Goal: Navigation & Orientation: Find specific page/section

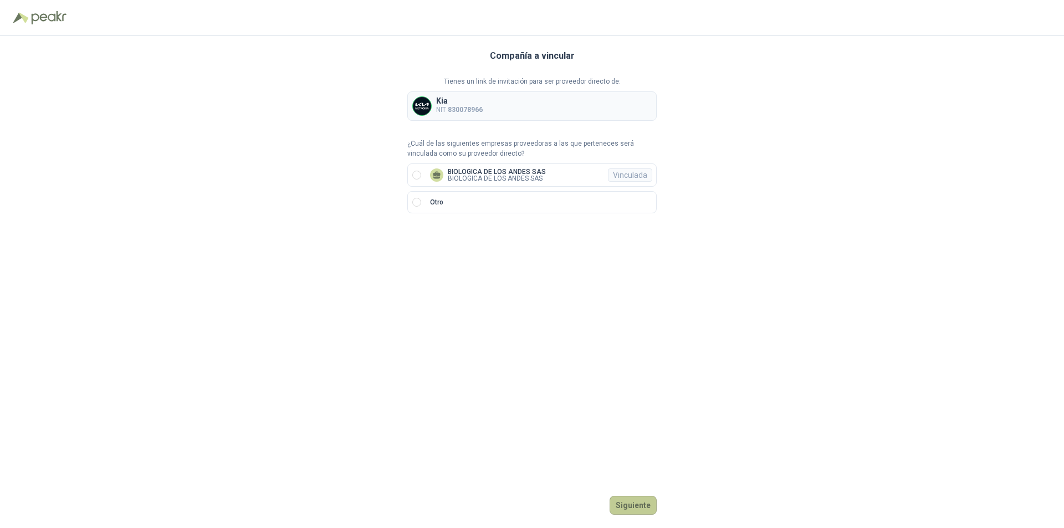
click at [641, 504] on button "Siguiente" at bounding box center [632, 505] width 47 height 19
click at [628, 503] on button "Ingresar" at bounding box center [635, 505] width 44 height 19
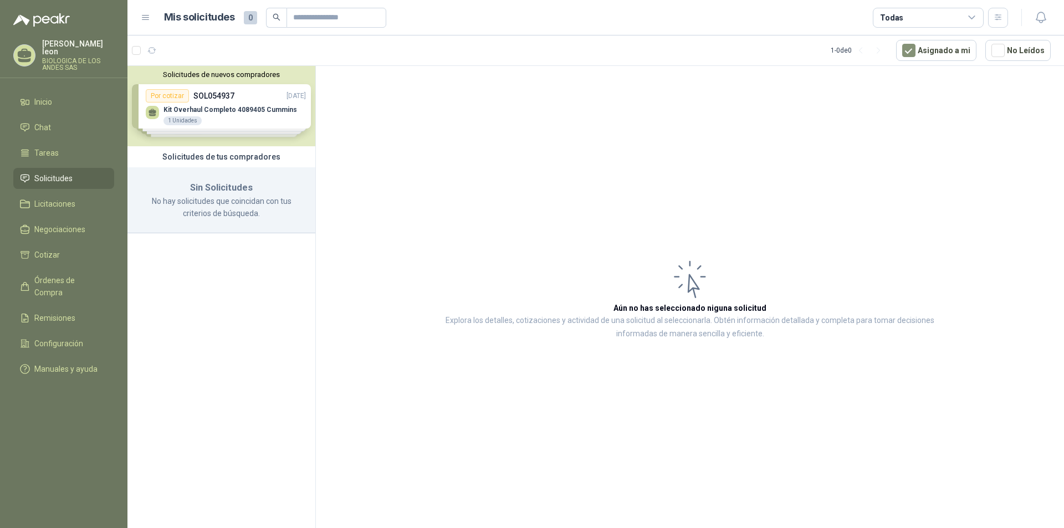
click at [48, 172] on span "Solicitudes" at bounding box center [53, 178] width 38 height 12
click at [230, 94] on div "Solicitudes de nuevos compradores Por cotizar SOL054937 [DATE] Kit Overhaul Com…" at bounding box center [221, 106] width 188 height 80
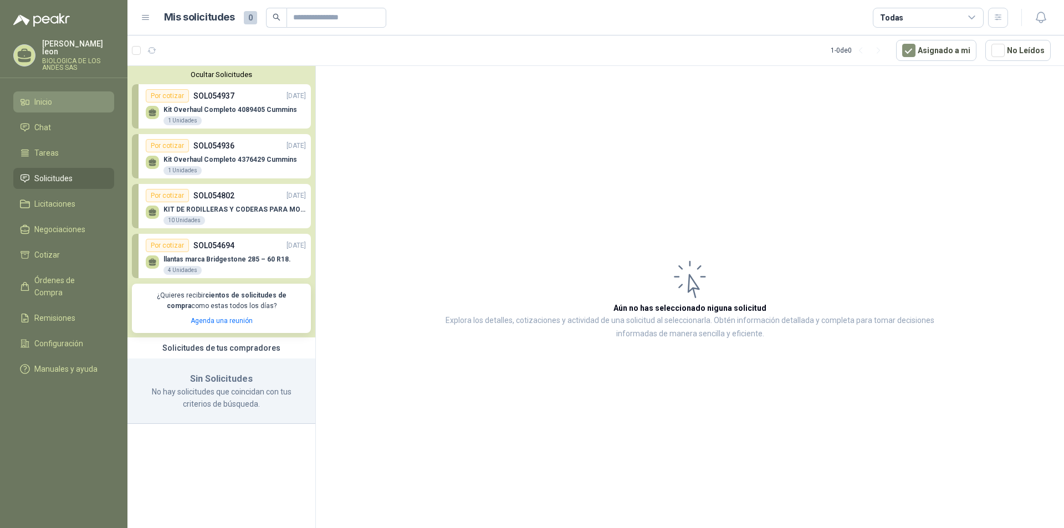
click at [46, 96] on span "Inicio" at bounding box center [43, 102] width 18 height 12
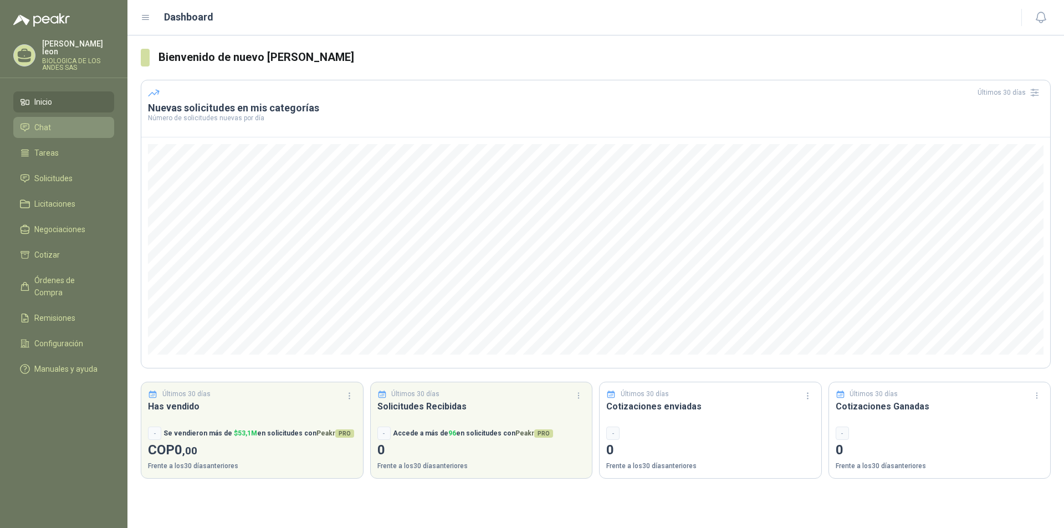
click at [49, 121] on span "Chat" at bounding box center [42, 127] width 17 height 12
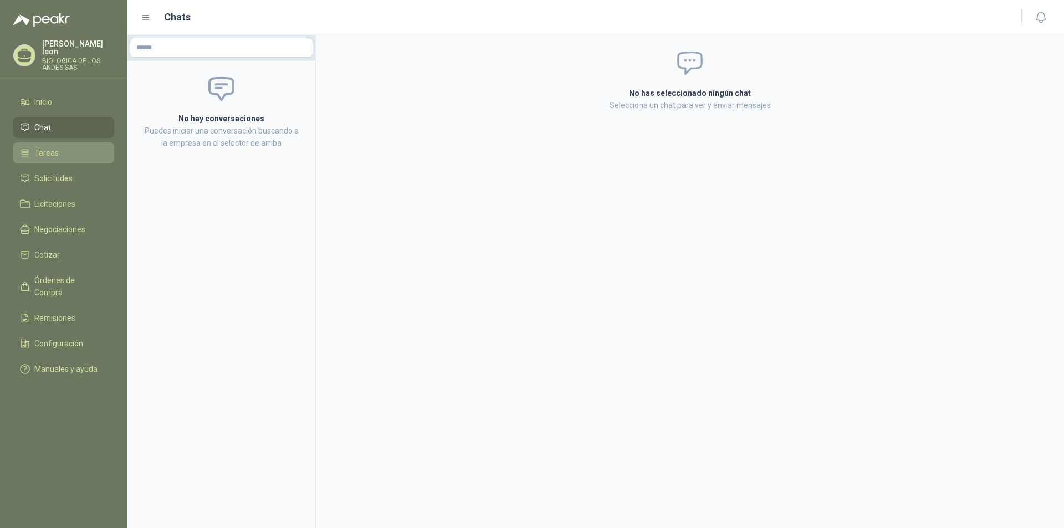
click at [49, 147] on span "Tareas" at bounding box center [46, 153] width 24 height 12
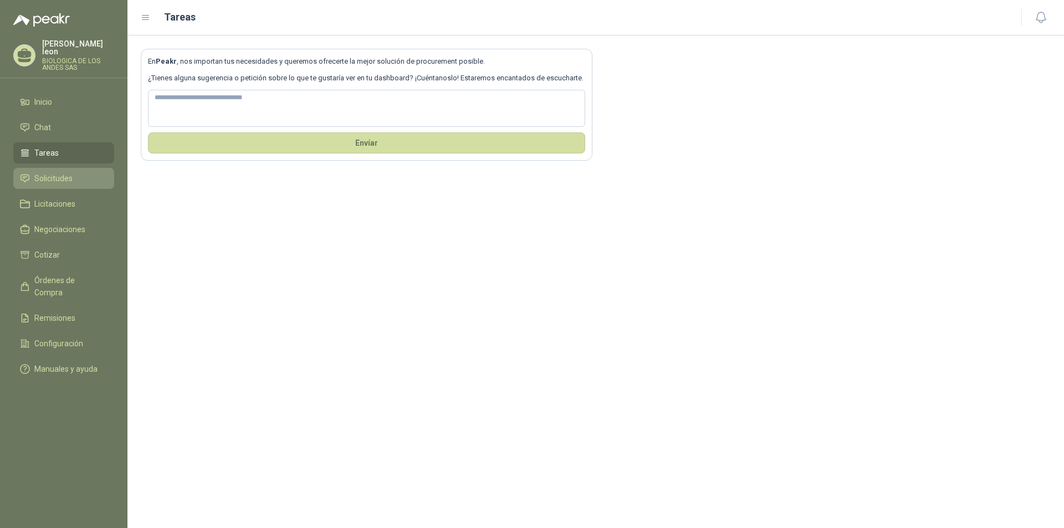
click at [45, 172] on span "Solicitudes" at bounding box center [53, 178] width 38 height 12
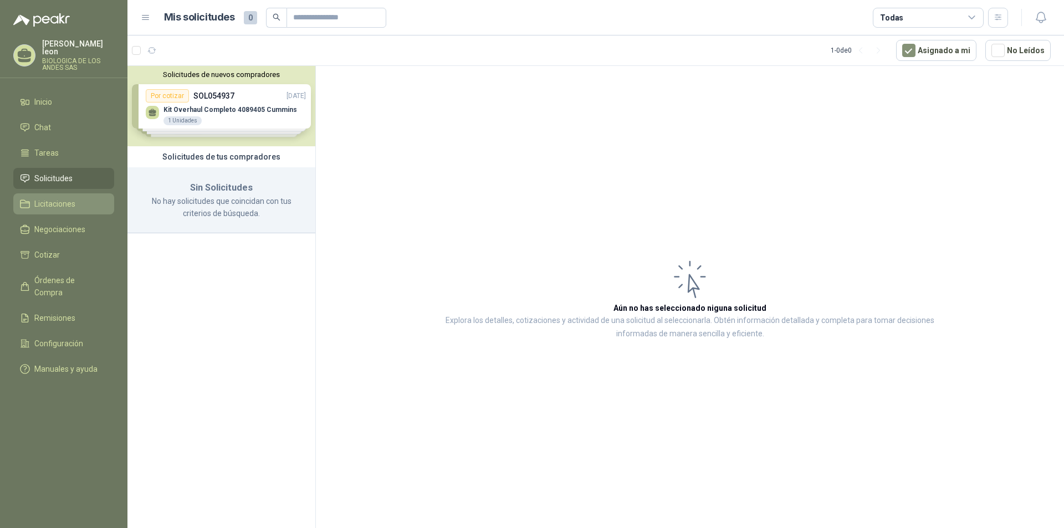
click at [58, 198] on span "Licitaciones" at bounding box center [54, 204] width 41 height 12
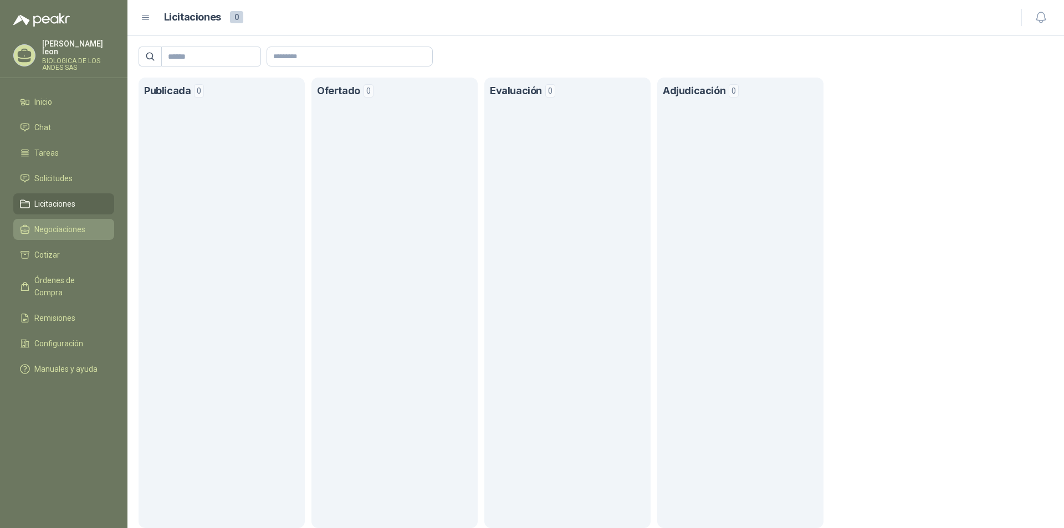
click at [58, 223] on span "Negociaciones" at bounding box center [59, 229] width 51 height 12
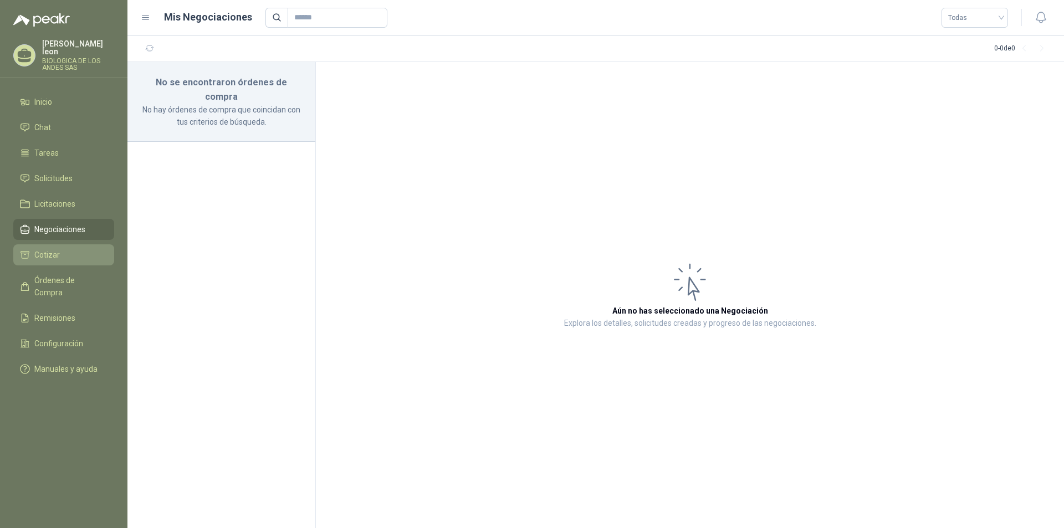
click at [58, 249] on span "Cotizar" at bounding box center [46, 255] width 25 height 12
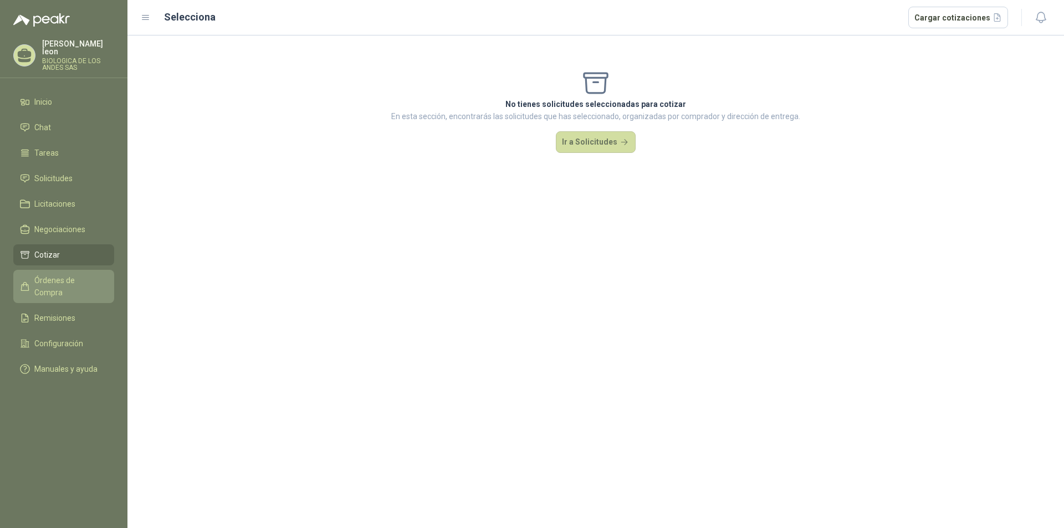
click at [59, 274] on span "Órdenes de Compra" at bounding box center [68, 286] width 69 height 24
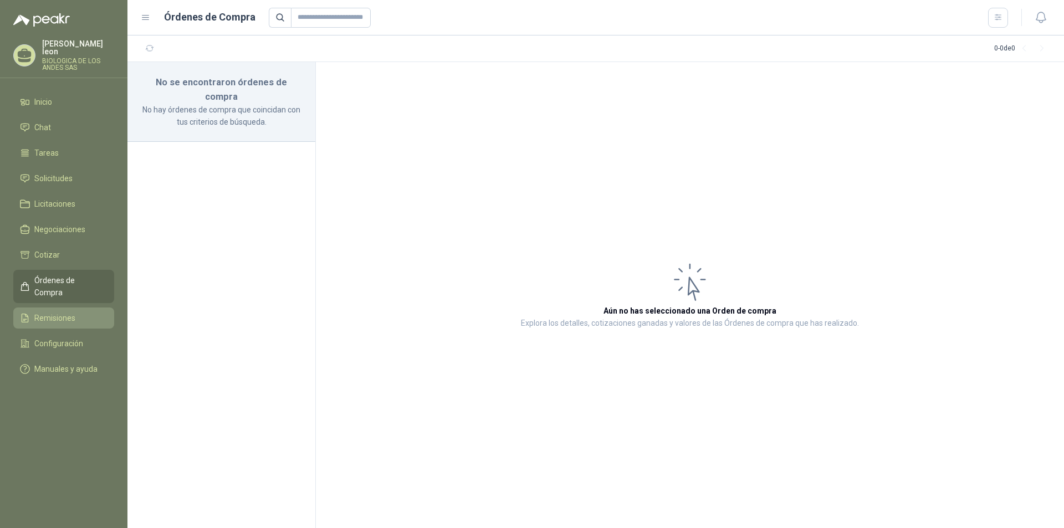
click at [57, 312] on span "Remisiones" at bounding box center [54, 318] width 41 height 12
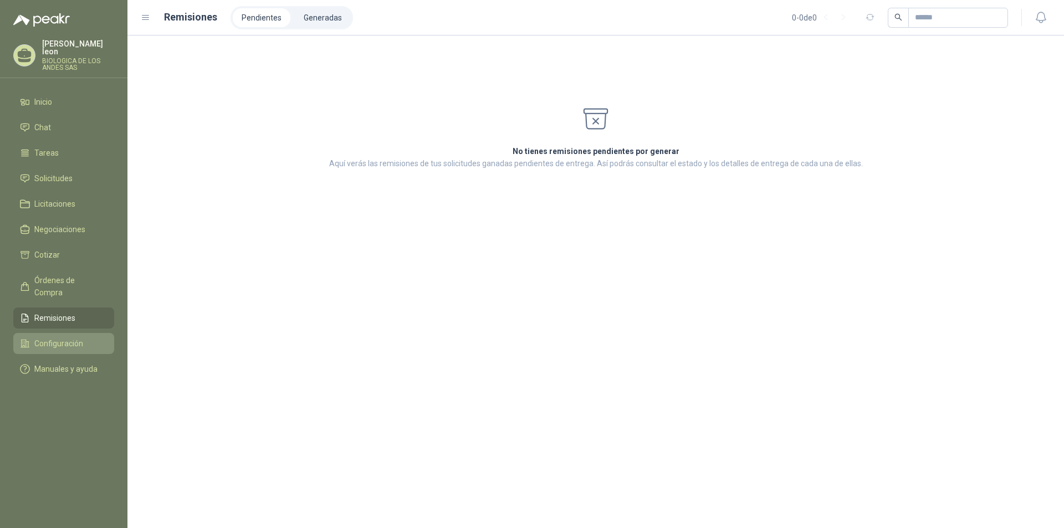
click at [55, 337] on span "Configuración" at bounding box center [58, 343] width 49 height 12
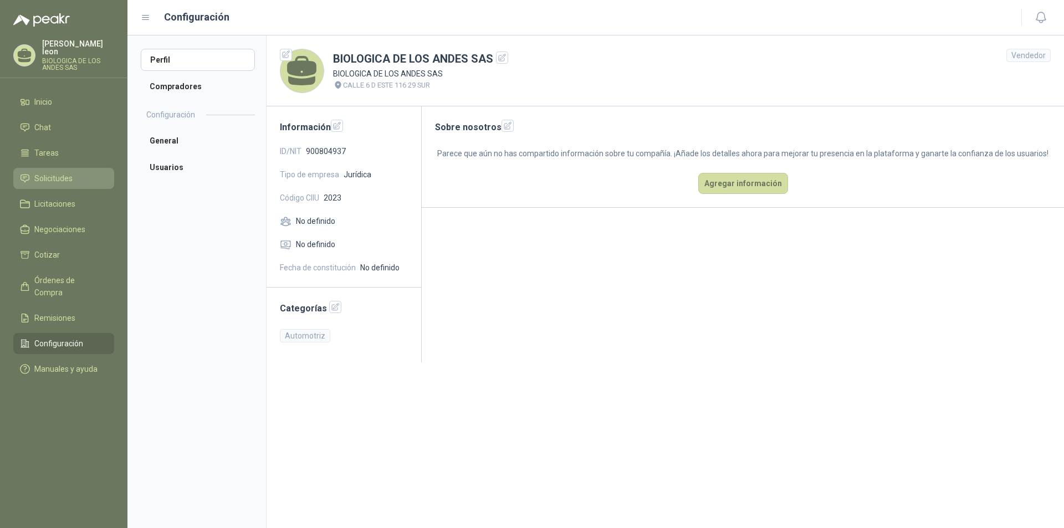
click at [59, 173] on span "Solicitudes" at bounding box center [53, 178] width 38 height 12
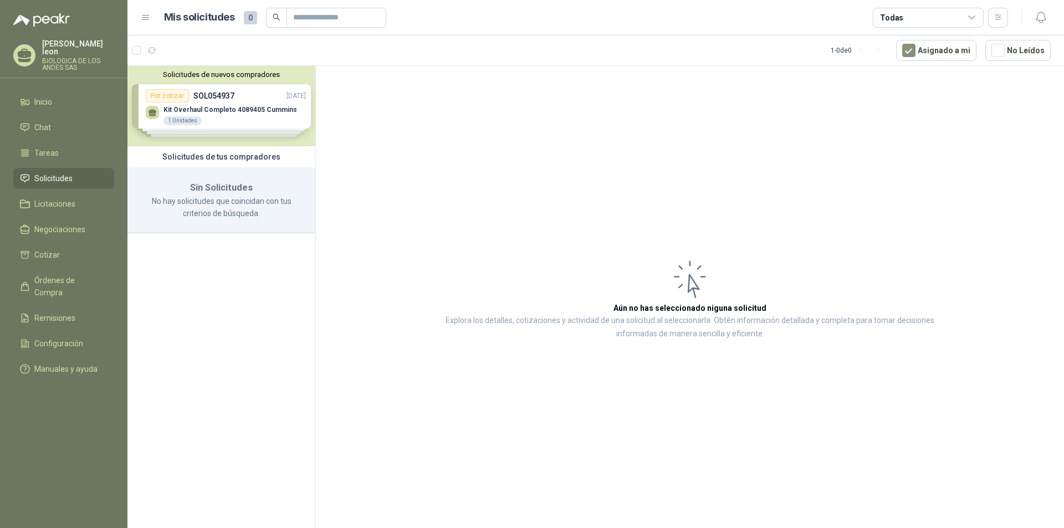
click at [220, 98] on div "Solicitudes de nuevos compradores Por cotizar SOL054937 [DATE] Kit Overhaul Com…" at bounding box center [221, 106] width 188 height 80
